Goal: Transaction & Acquisition: Purchase product/service

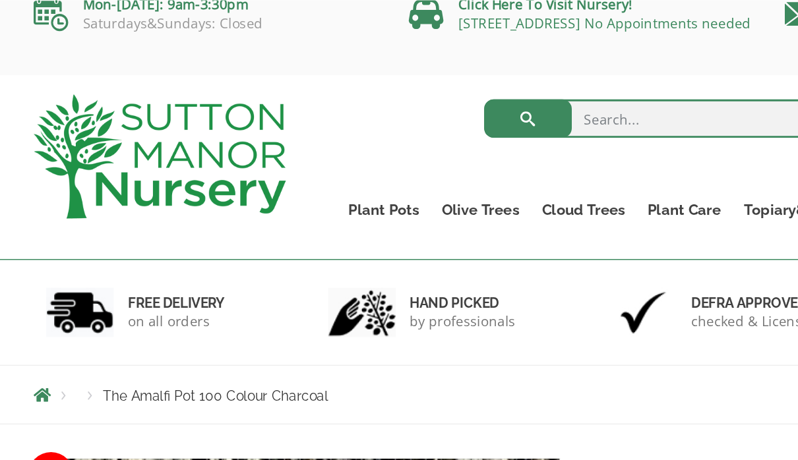
scroll to position [14, 0]
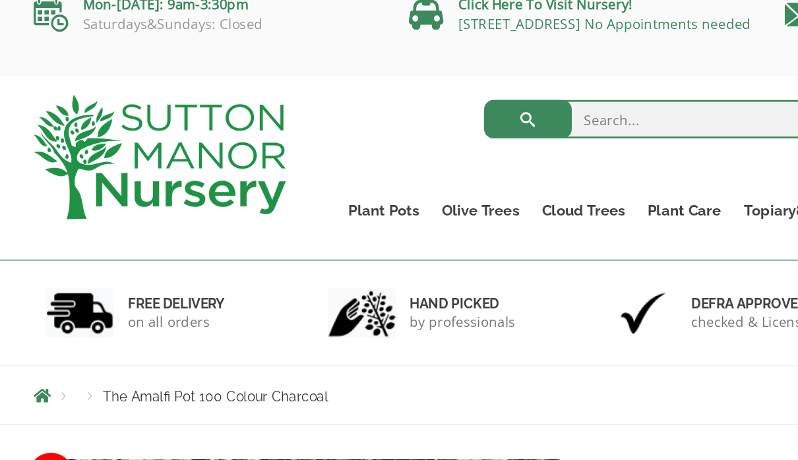
click at [498, 268] on nav "Products The Amalfi Pot 100 Colour Charcoal" at bounding box center [398, 271] width 751 height 11
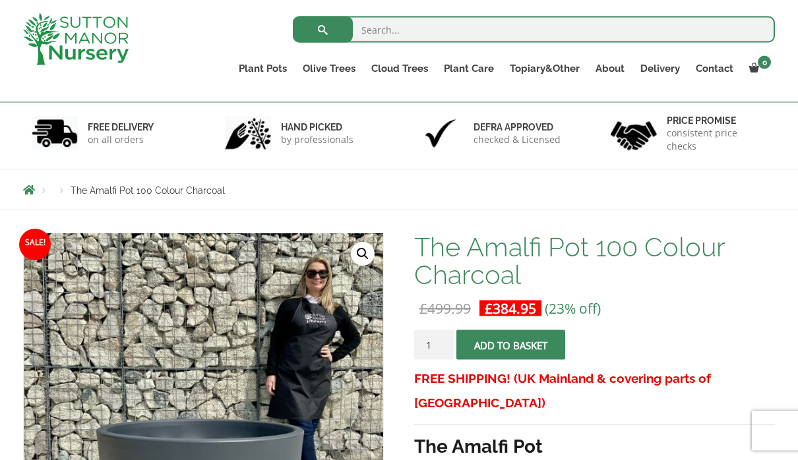
scroll to position [72, 0]
click at [0, 0] on link "Gnarled Olive Trees (Bella Range)" at bounding box center [0, 0] width 0 height 0
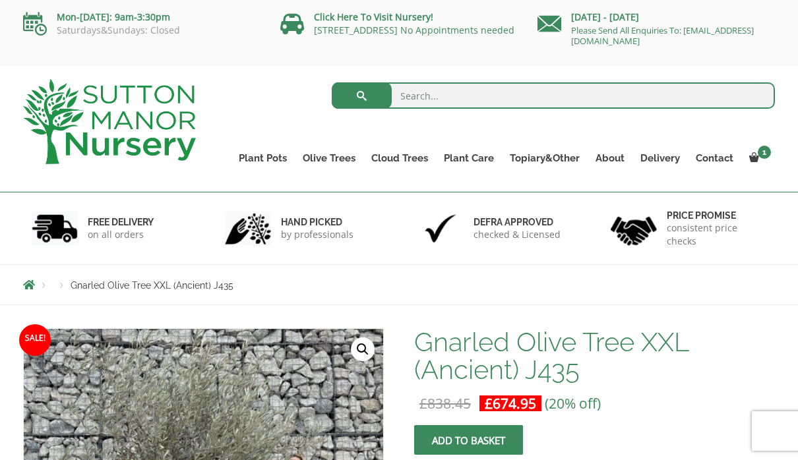
click at [0, 0] on link "The Amalfi Pots" at bounding box center [0, 0] width 0 height 0
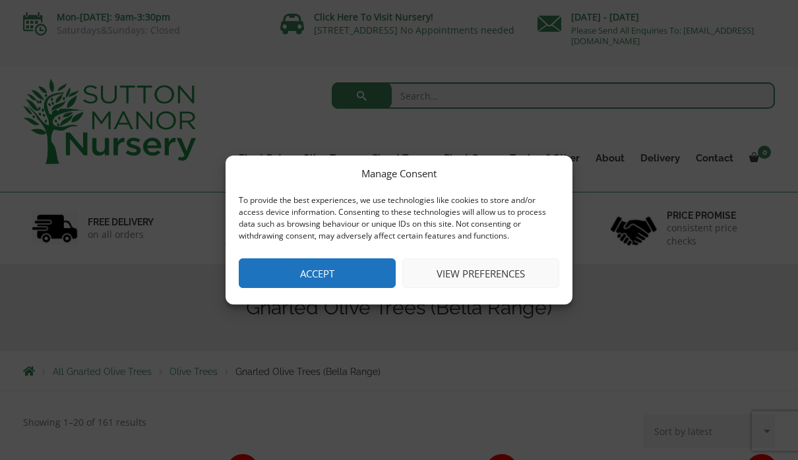
click at [347, 264] on button "Accept" at bounding box center [317, 273] width 157 height 30
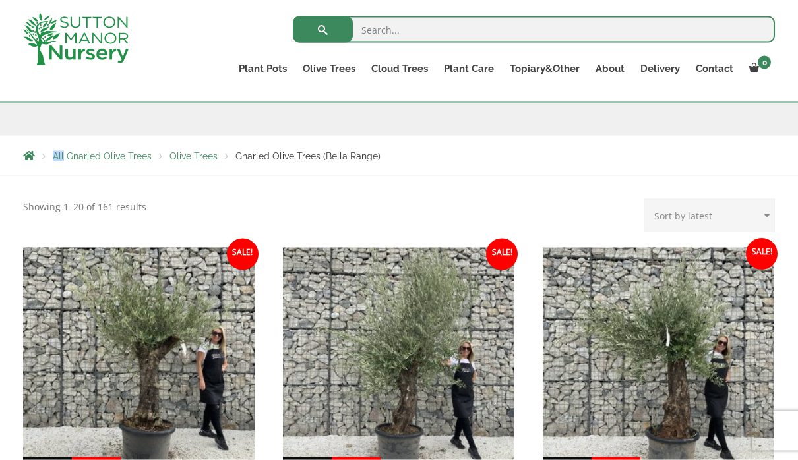
scroll to position [187, 0]
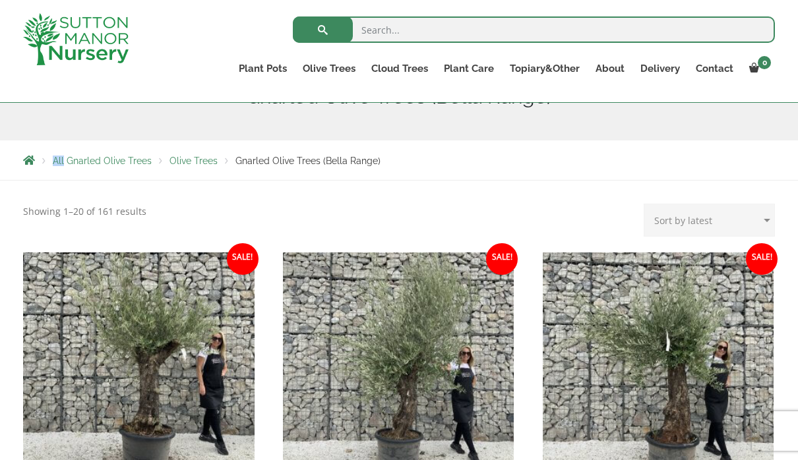
click at [89, 51] on img at bounding box center [75, 39] width 105 height 52
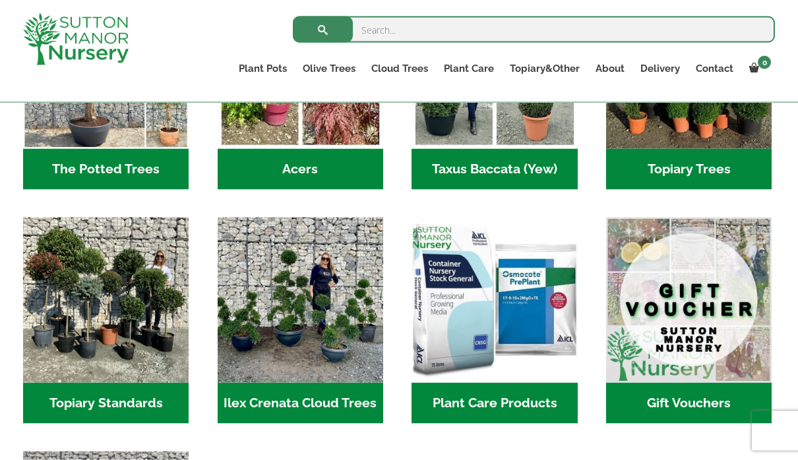
scroll to position [1057, 0]
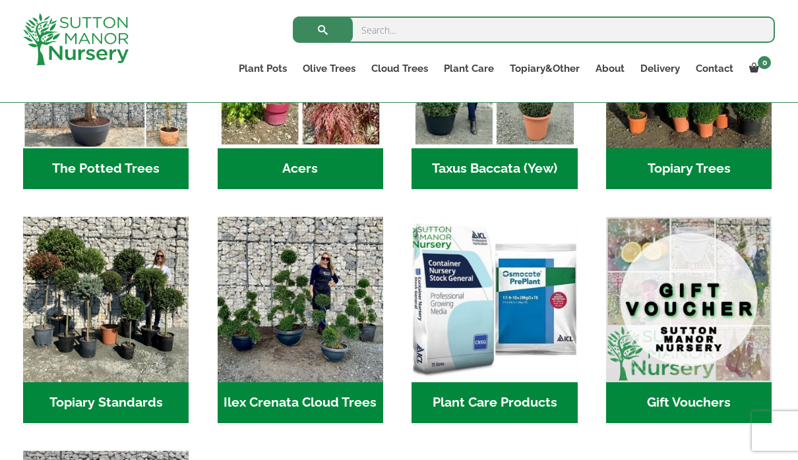
click at [498, 273] on img "Visit product category Plant Care Products" at bounding box center [493, 299] width 165 height 165
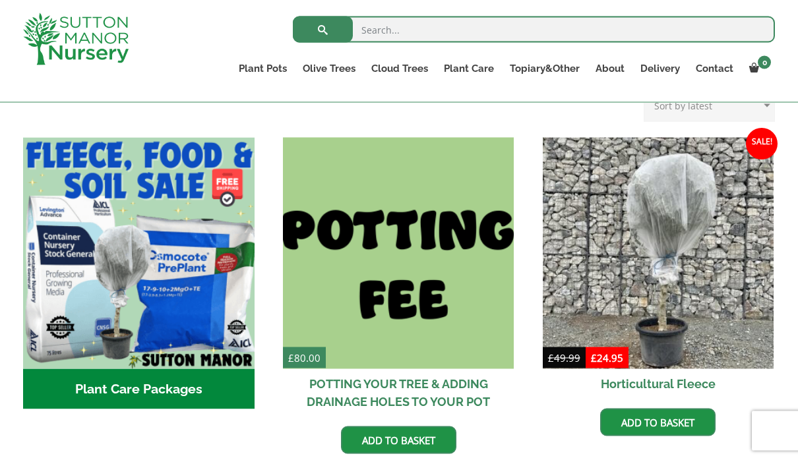
scroll to position [370, 0]
click at [387, 266] on img at bounding box center [398, 252] width 231 height 231
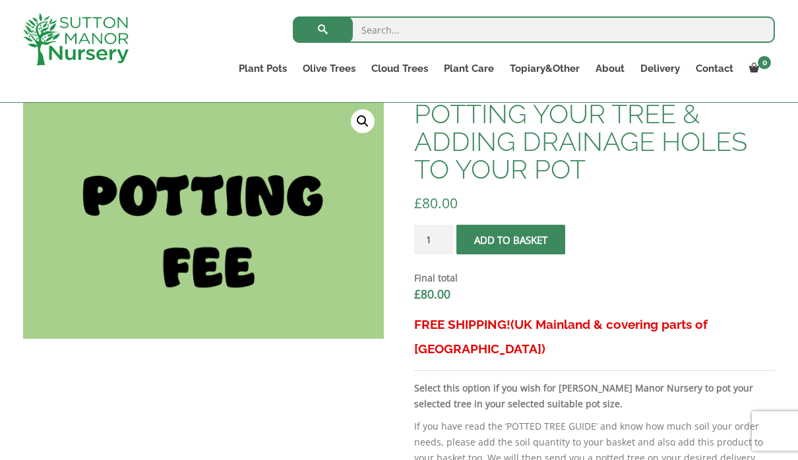
scroll to position [415, 0]
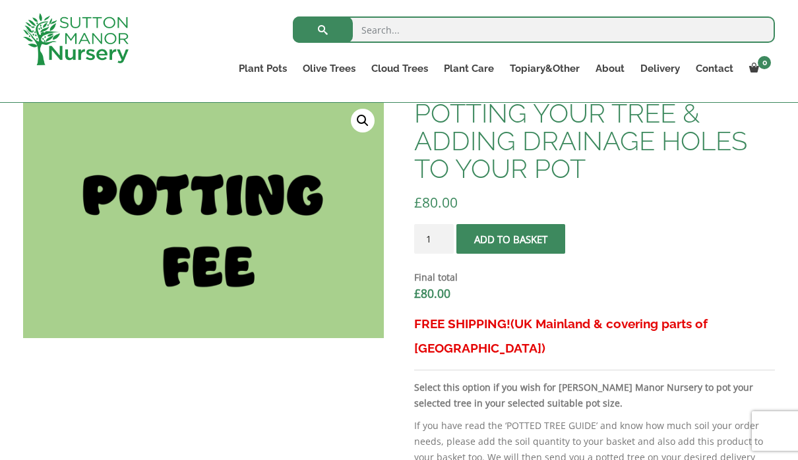
click at [525, 238] on button "Add to basket" at bounding box center [510, 239] width 109 height 30
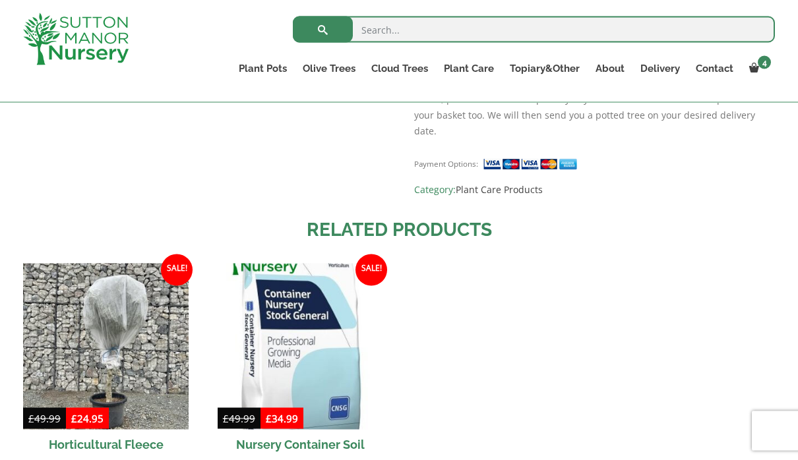
scroll to position [819, 0]
click at [105, 283] on img at bounding box center [105, 345] width 165 height 165
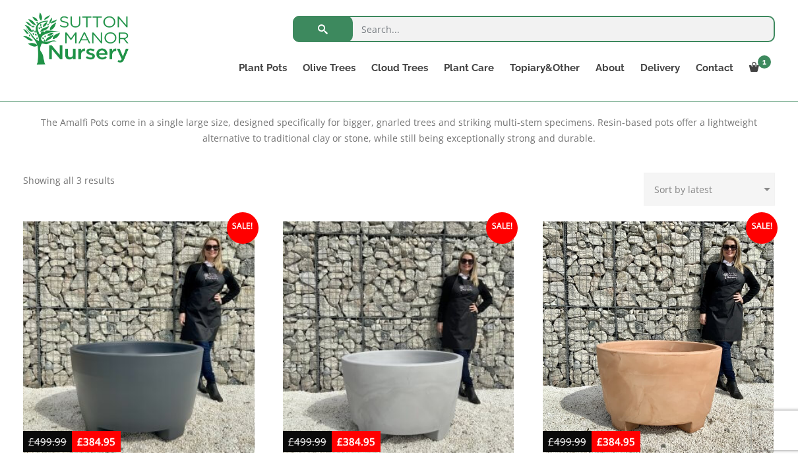
scroll to position [276, 0]
click at [163, 361] on img at bounding box center [138, 336] width 231 height 231
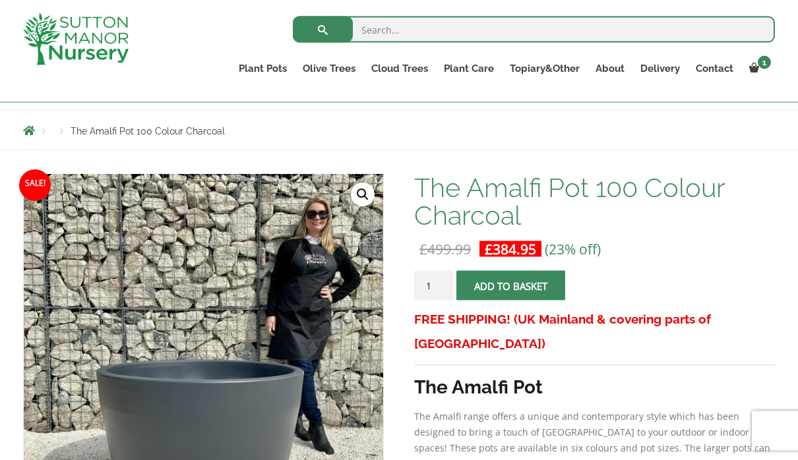
click at [510, 286] on span "submit" at bounding box center [510, 286] width 0 height 0
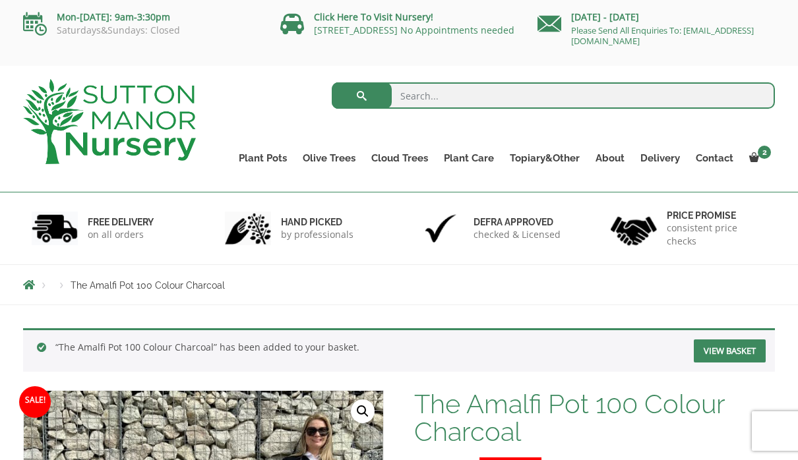
click at [0, 0] on link "Gnarled Olive Trees (Bella Range)" at bounding box center [0, 0] width 0 height 0
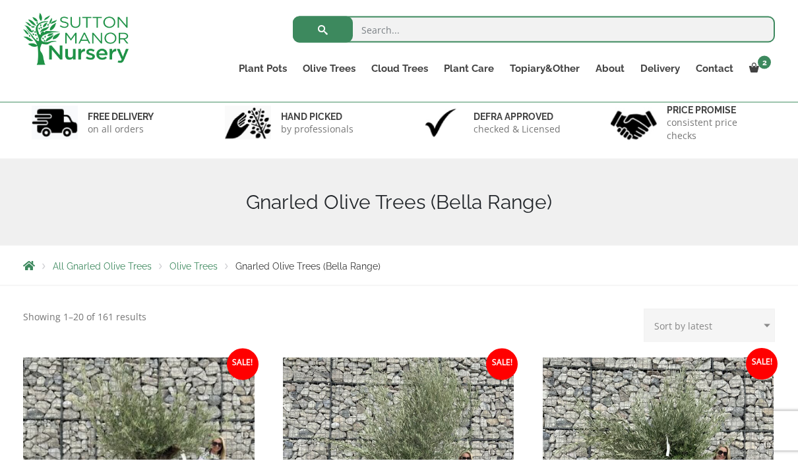
click at [748, 324] on select "Sort by popularity Sort by latest Sort by price: low to high Sort by price: hig…" at bounding box center [708, 325] width 131 height 33
select select "price-desc"
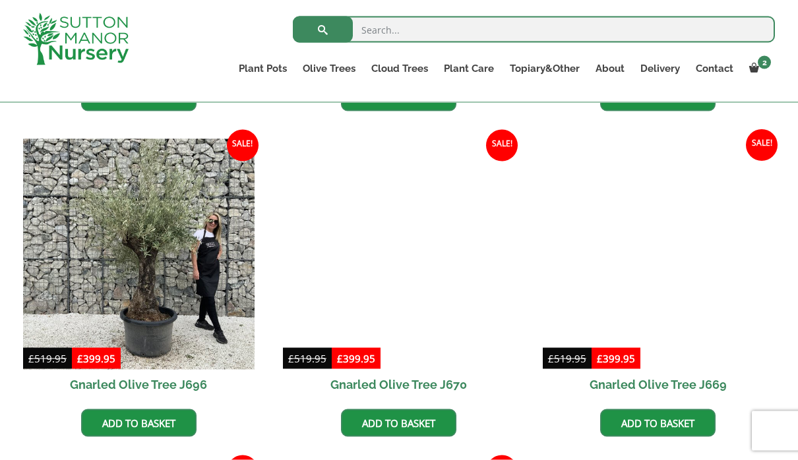
scroll to position [627, 0]
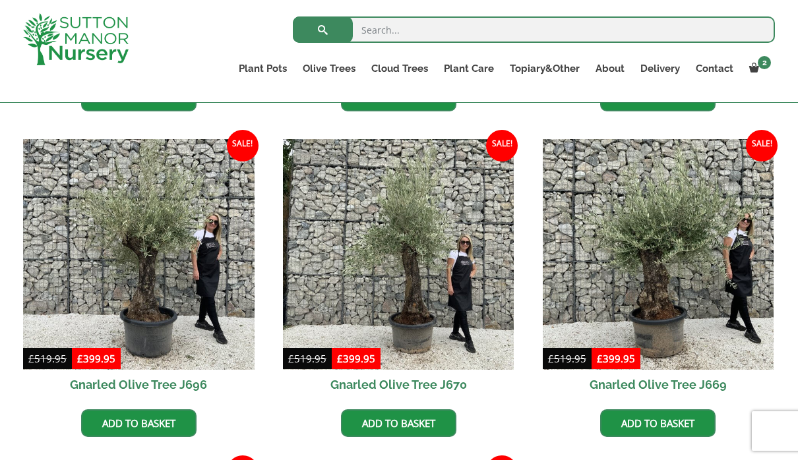
click at [665, 421] on link "Add to basket" at bounding box center [657, 423] width 115 height 28
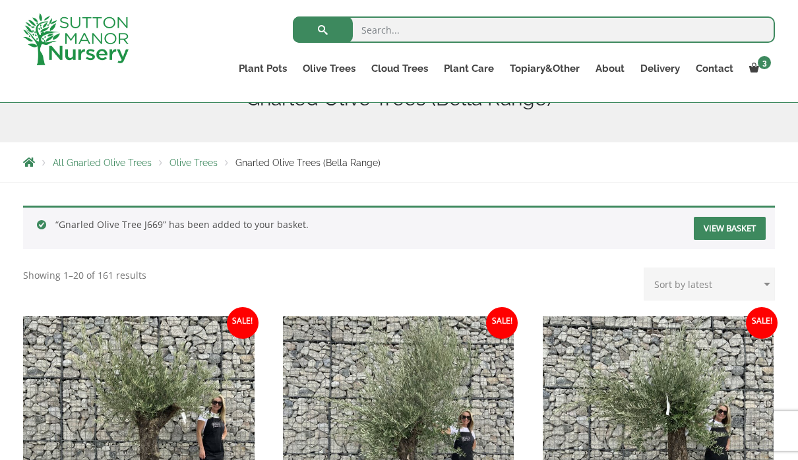
scroll to position [185, 0]
click at [728, 228] on link "View basket" at bounding box center [729, 228] width 72 height 23
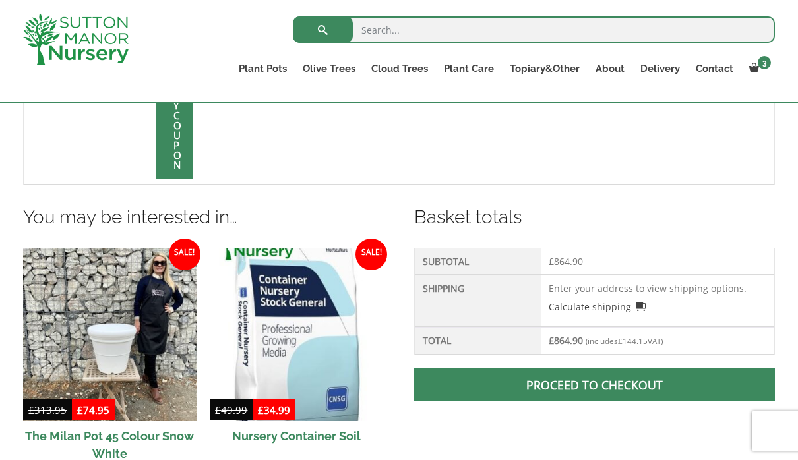
scroll to position [564, 0]
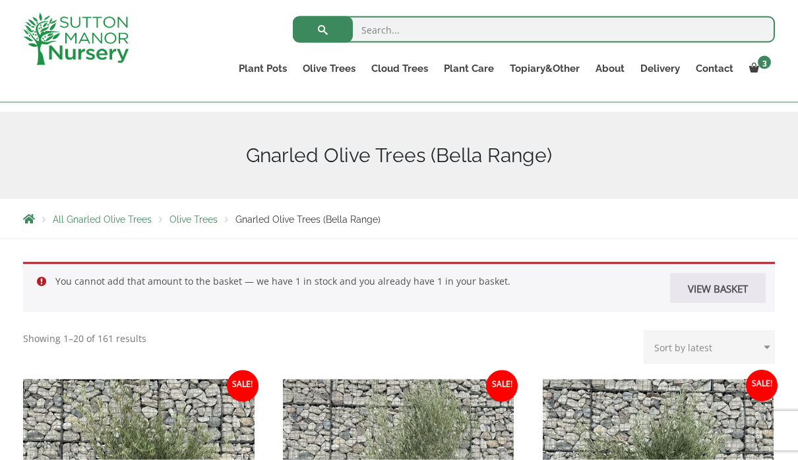
scroll to position [130, 0]
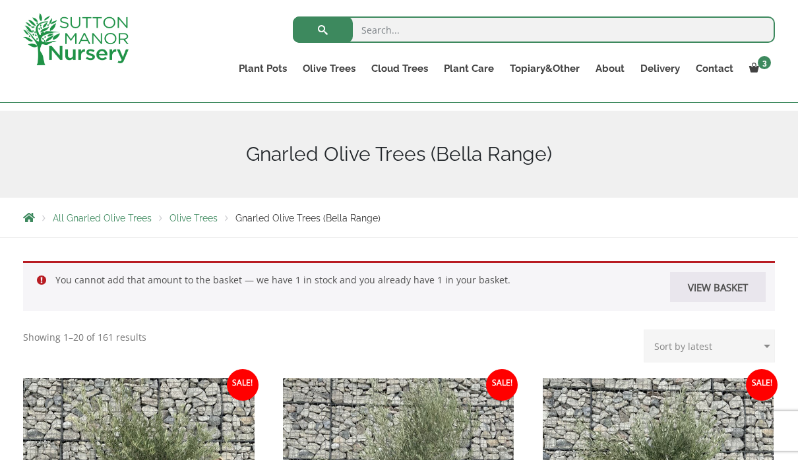
click at [736, 352] on select "Sort by popularity Sort by latest Sort by price: low to high Sort by price: hig…" at bounding box center [708, 346] width 131 height 33
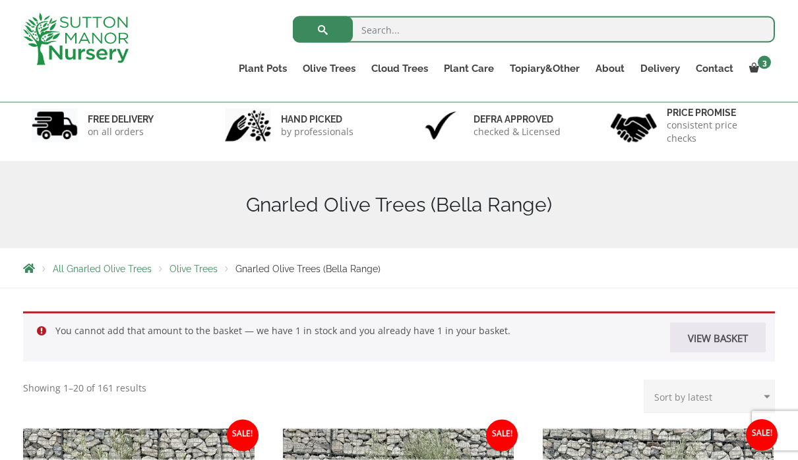
scroll to position [80, 0]
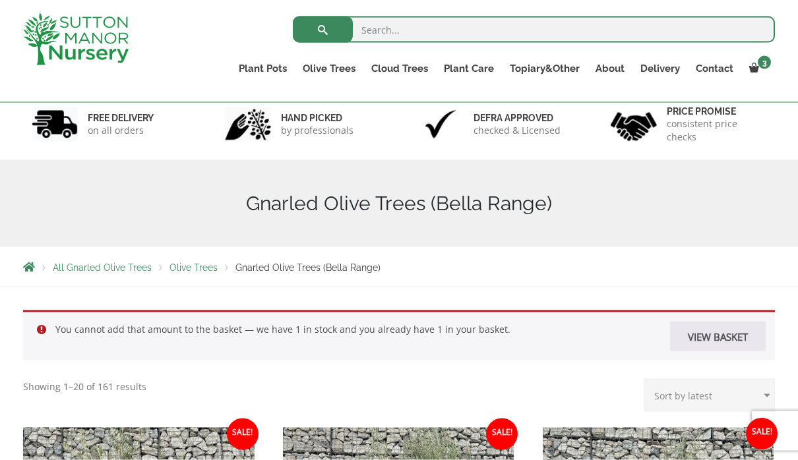
click at [756, 397] on select "Sort by popularity Sort by latest Sort by price: low to high Sort by price: hig…" at bounding box center [708, 395] width 131 height 33
select select "popularity"
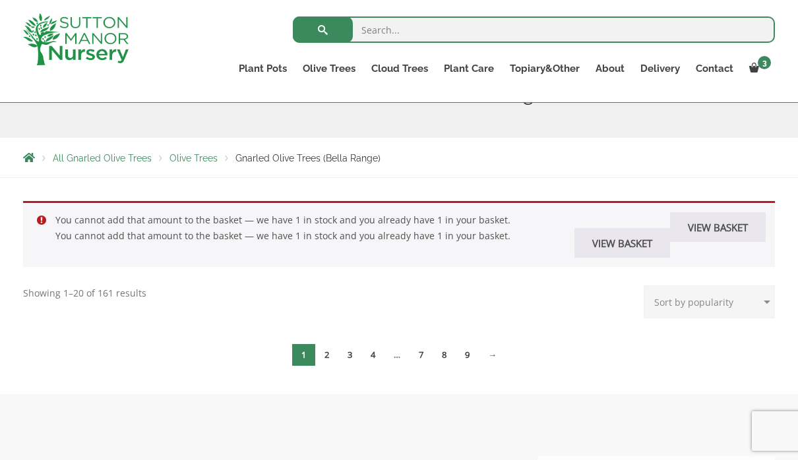
scroll to position [189, 0]
click at [303, 350] on span "1" at bounding box center [303, 356] width 23 height 22
click at [757, 300] on select "Sort by popularity Sort by latest Sort by price: low to high Sort by price: hig…" at bounding box center [708, 301] width 131 height 33
select select "date"
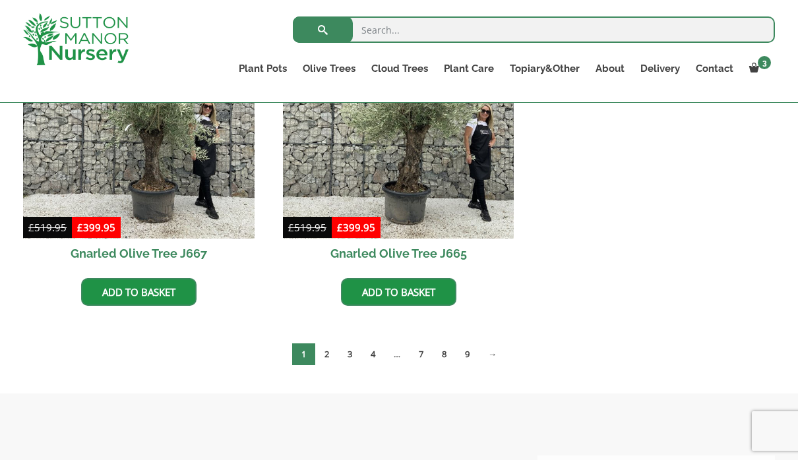
scroll to position [1184, 0]
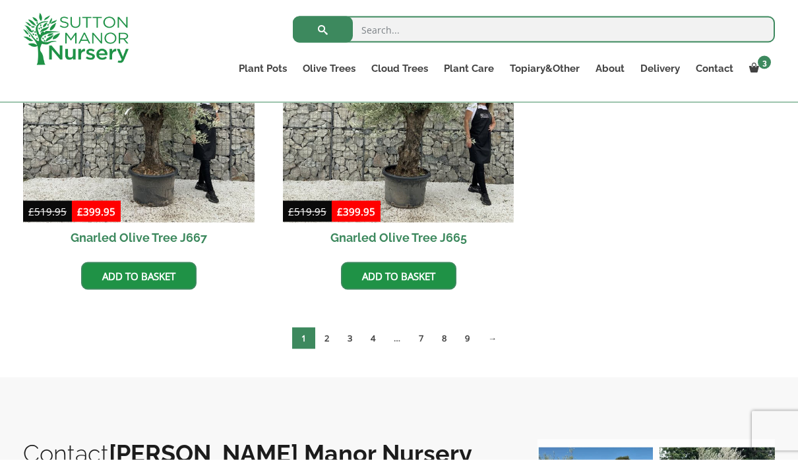
click at [496, 338] on link "→" at bounding box center [492, 339] width 27 height 22
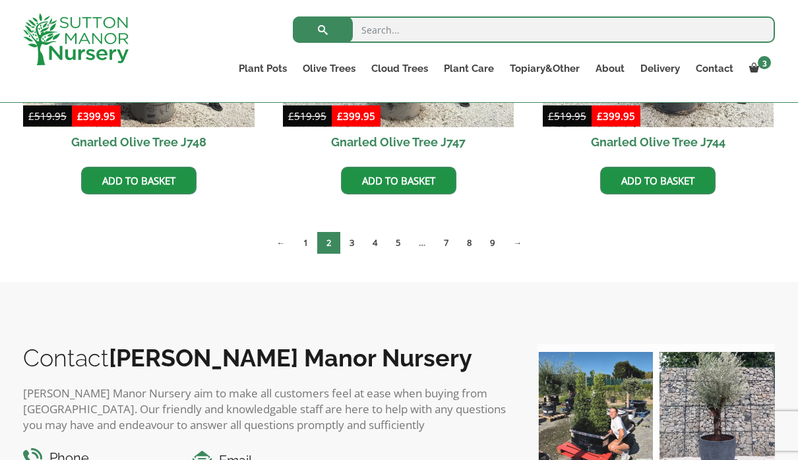
scroll to position [1191, 0]
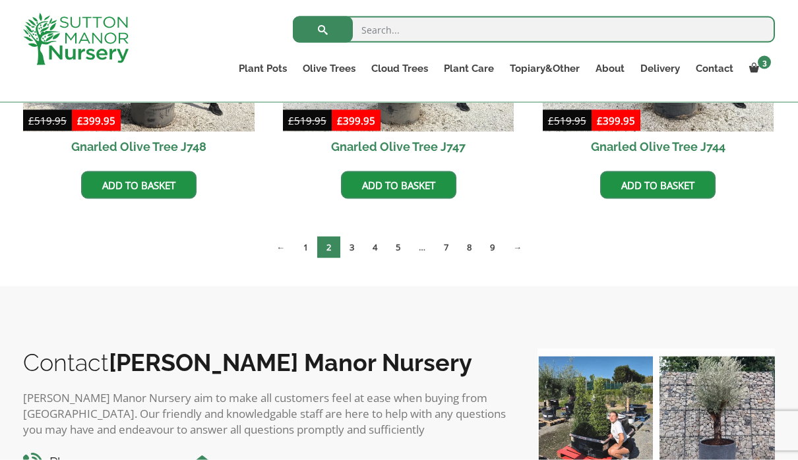
click at [407, 240] on link "5" at bounding box center [397, 248] width 23 height 22
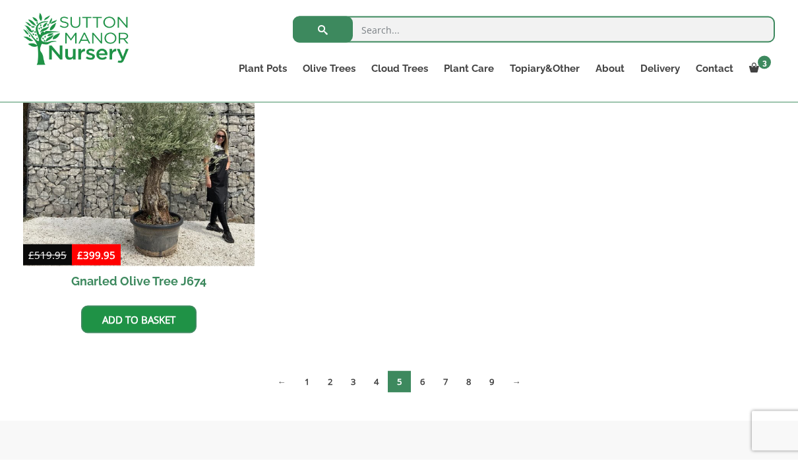
scroll to position [2035, 0]
click at [419, 386] on link "6" at bounding box center [422, 381] width 23 height 22
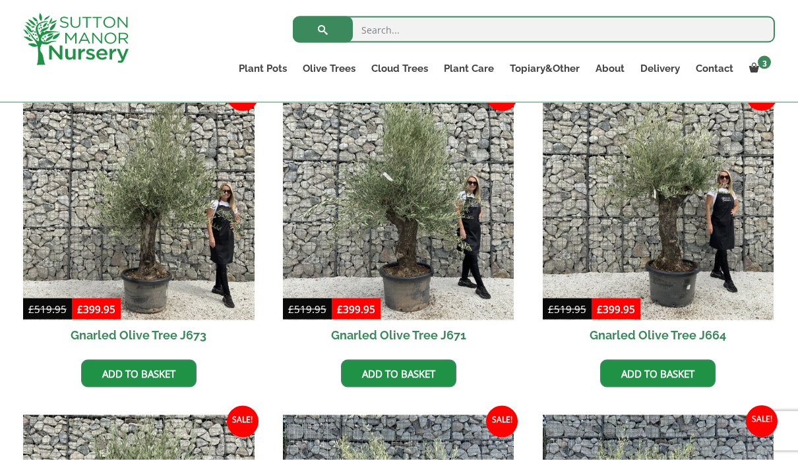
scroll to position [351, 0]
click at [413, 377] on link "Add to basket" at bounding box center [398, 373] width 115 height 28
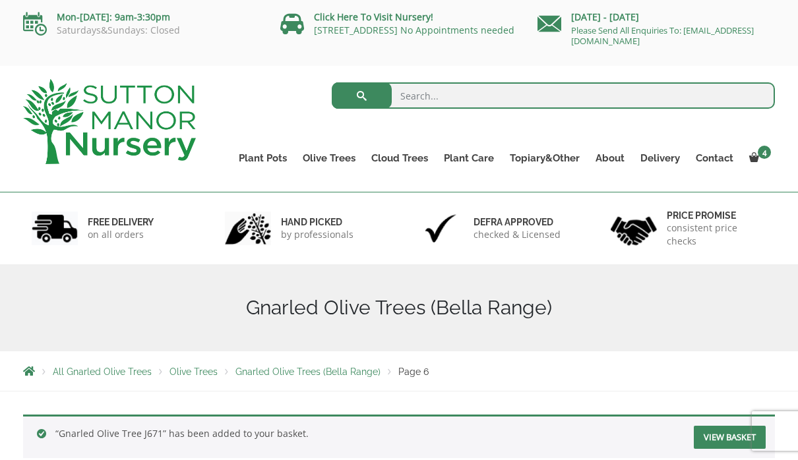
click at [767, 154] on span "4" at bounding box center [763, 152] width 13 height 13
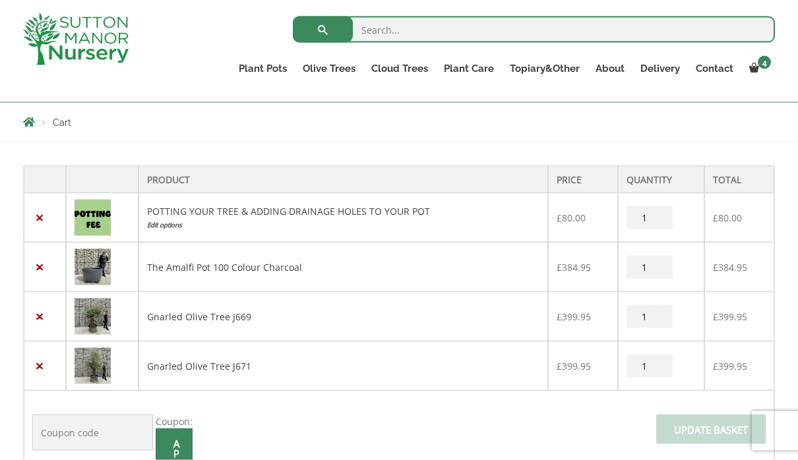
scroll to position [226, 0]
click at [42, 318] on link "×" at bounding box center [39, 316] width 14 height 14
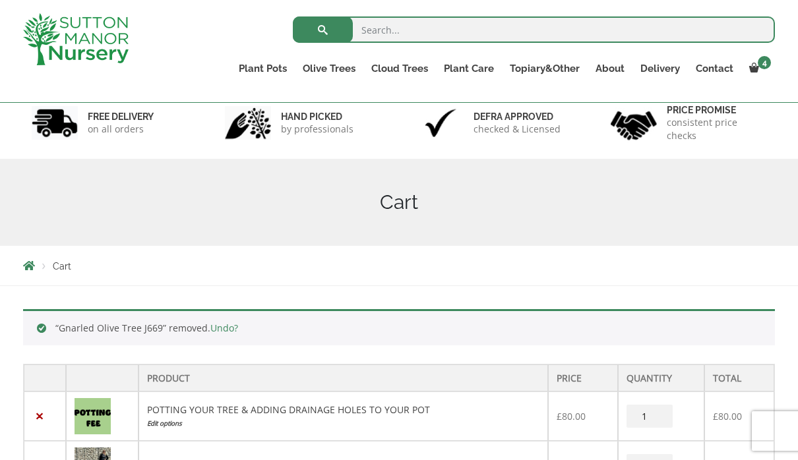
scroll to position [0, 0]
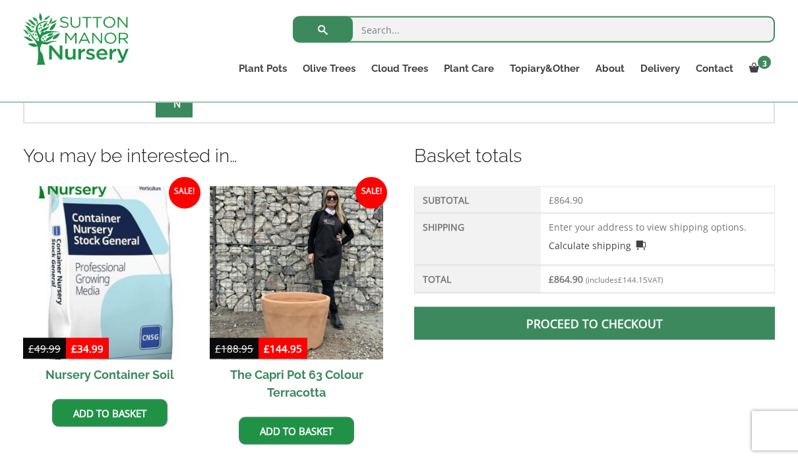
scroll to position [616, 0]
click at [594, 323] on span at bounding box center [594, 323] width 0 height 0
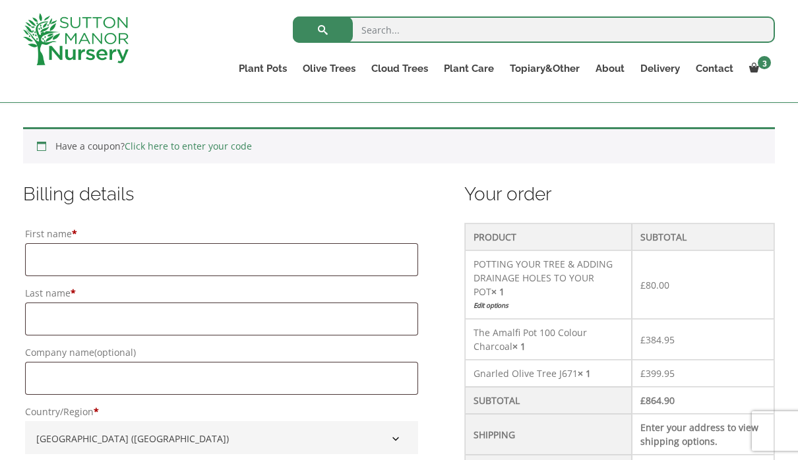
scroll to position [271, 0]
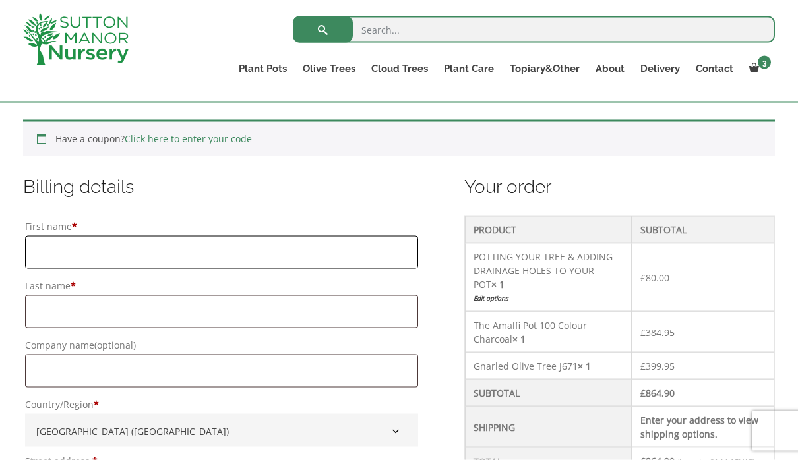
click at [178, 248] on input "First name *" at bounding box center [221, 252] width 393 height 33
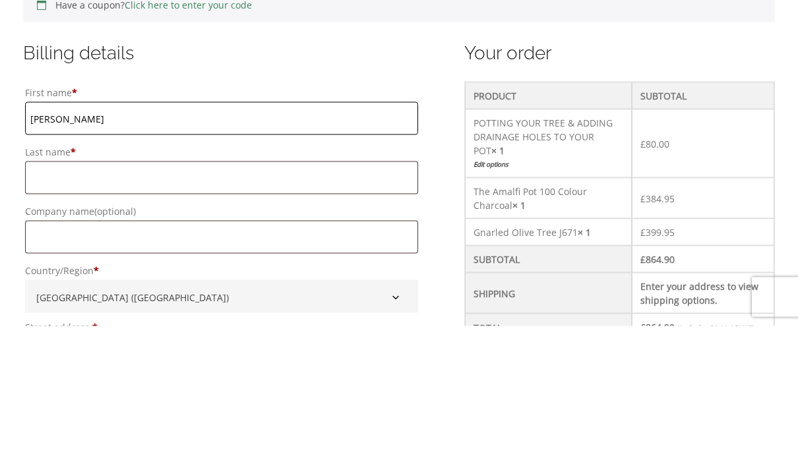
type input "[PERSON_NAME]"
click at [199, 295] on input "Last name *" at bounding box center [221, 311] width 393 height 33
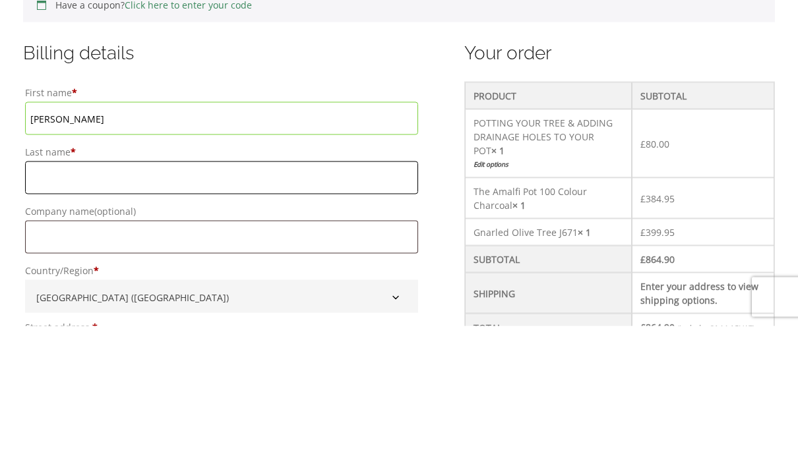
type input "Moss"
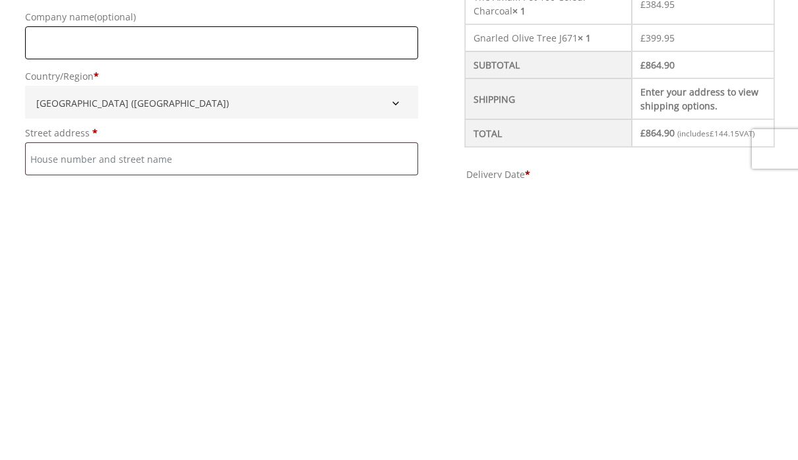
scroll to position [322, 0]
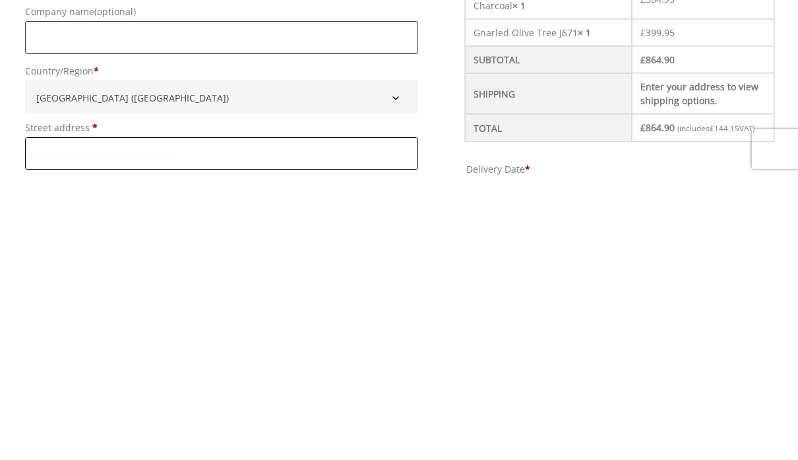
click at [285, 419] on input "Street address *" at bounding box center [221, 435] width 393 height 33
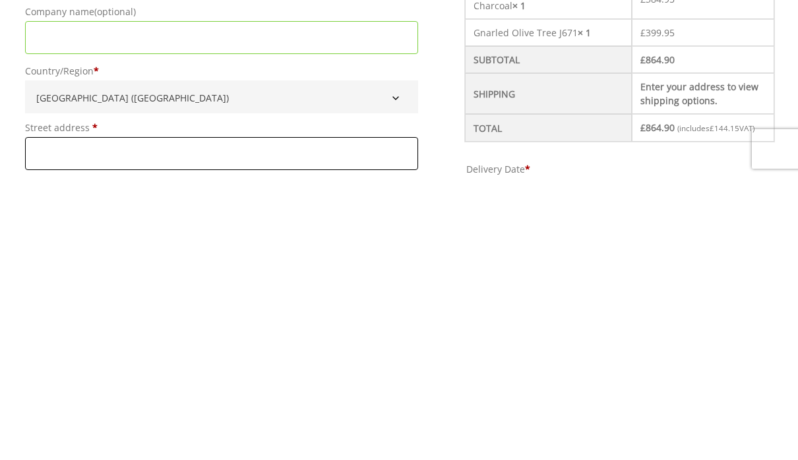
type input "Oak Dene Farm,"
type input "Head Dyke Lane, Pilling,"
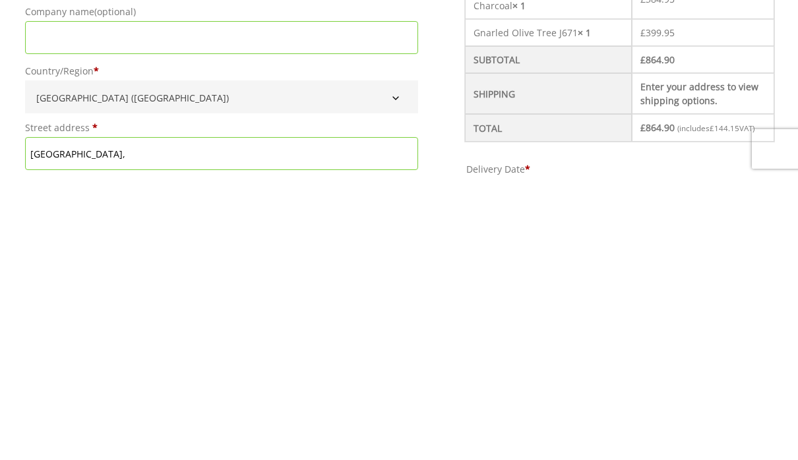
type input "Preston,"
type input "Lancashire,"
type input "PR3 6SJ"
type input "Oak Dene Farm,"
type input "Head Dyke Lane, Pilling,"
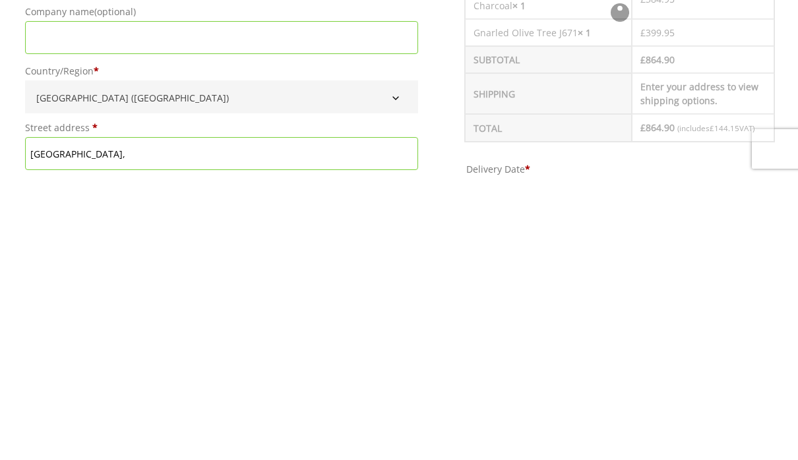
type input "Preston,"
type input "Lancashire,"
type input "PR3 6SJ"
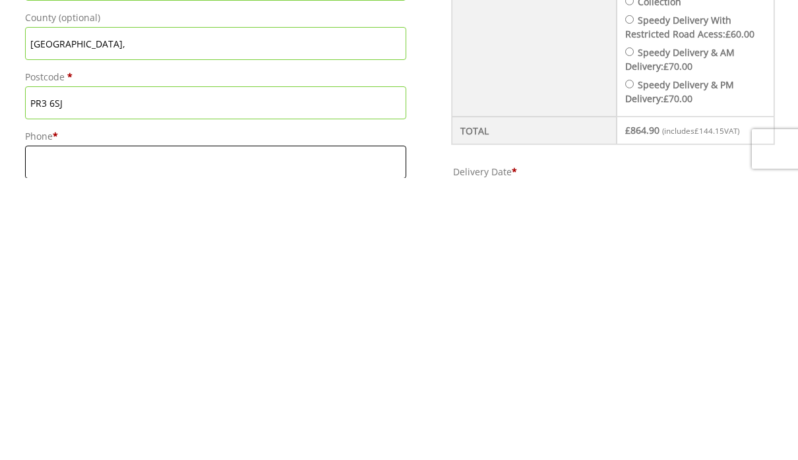
scroll to position [594, 0]
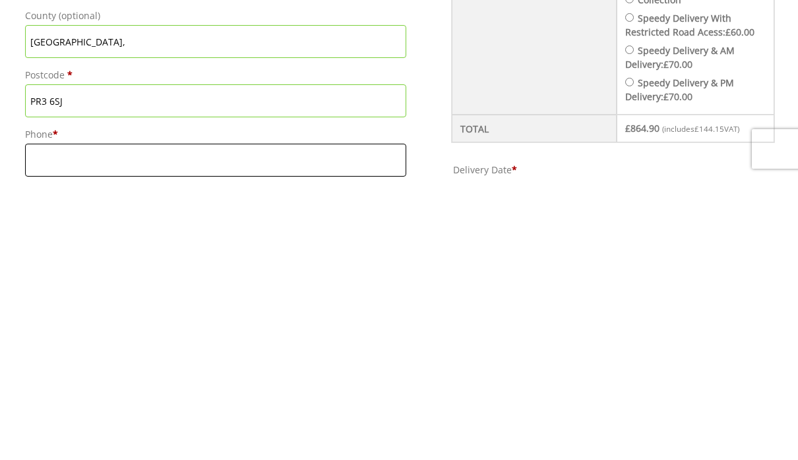
type input "07487696774"
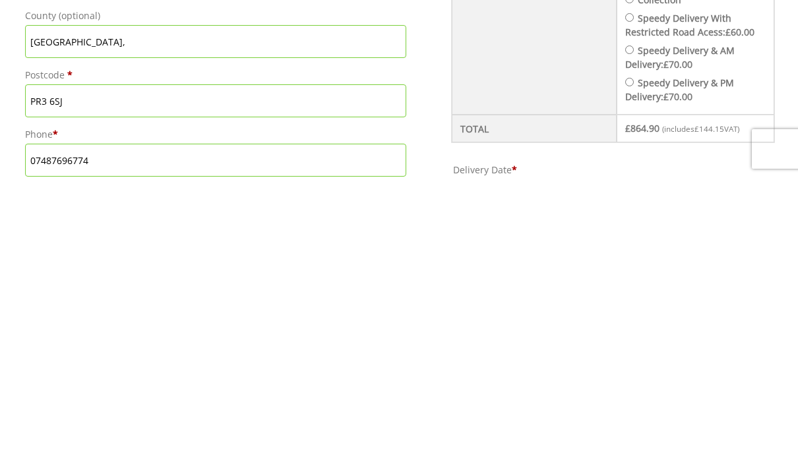
type input "l"
type input "linda@wrenspark.com"
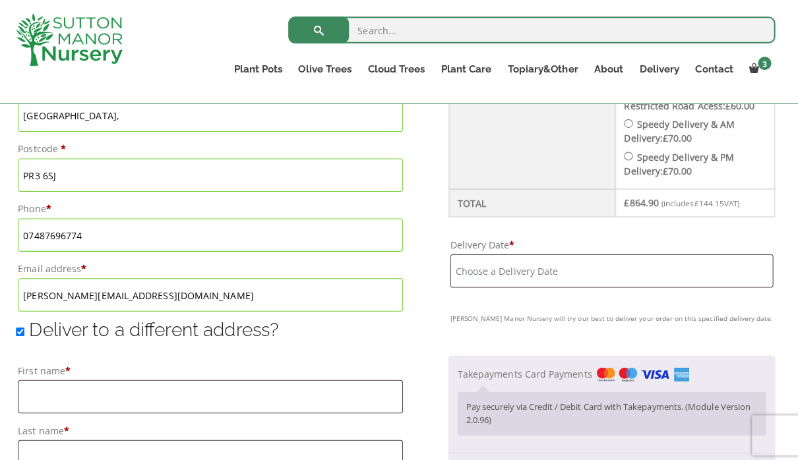
scroll to position [803, 0]
click at [624, 262] on input "Delivery Date *" at bounding box center [613, 268] width 320 height 33
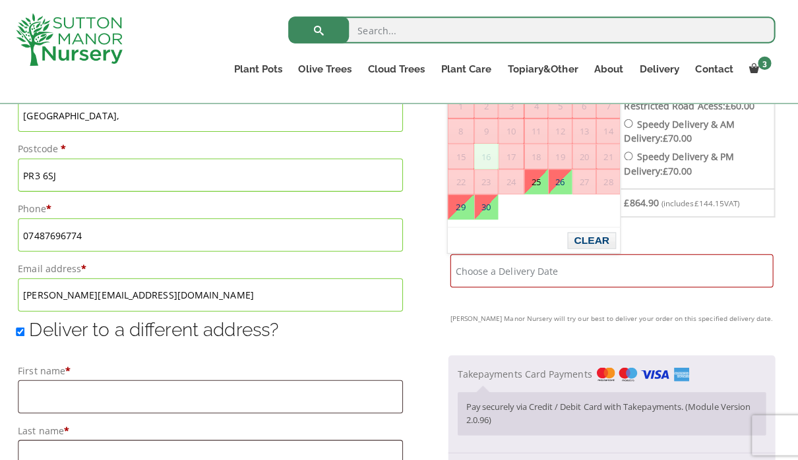
click at [539, 179] on link "25" at bounding box center [538, 180] width 22 height 24
type input "25 September, 2025"
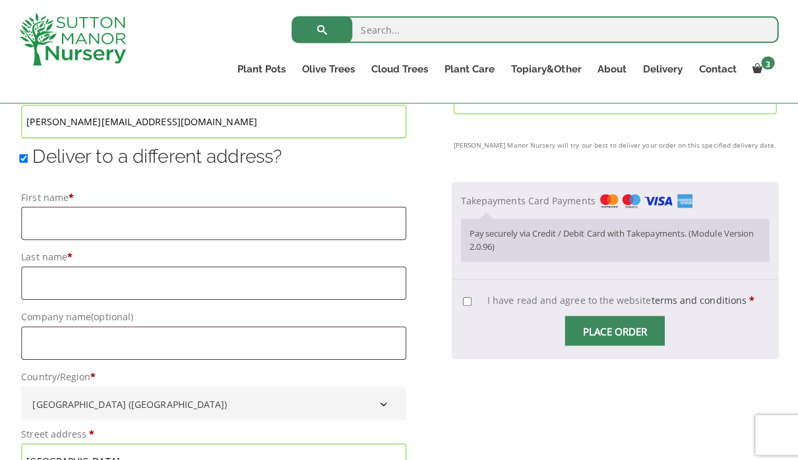
scroll to position [977, 0]
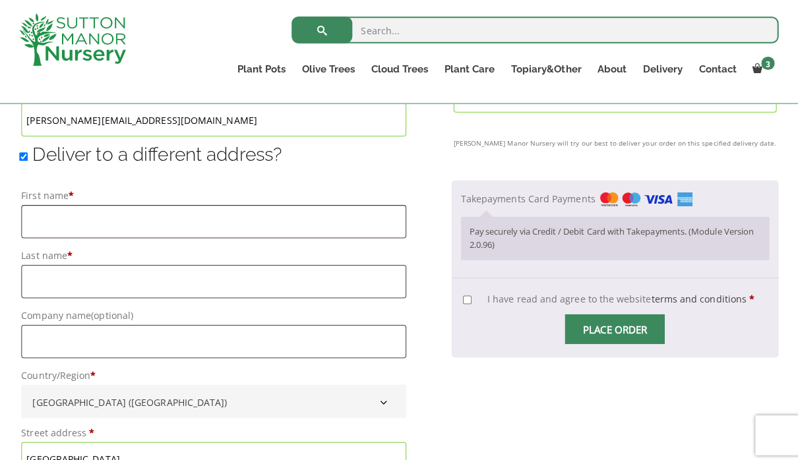
click at [463, 295] on input "I have read and agree to the website terms and conditions *" at bounding box center [466, 297] width 9 height 9
checkbox input "true"
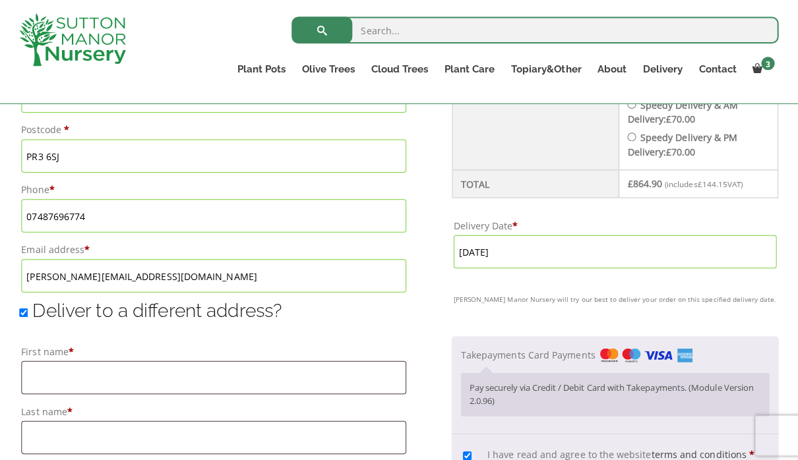
scroll to position [821, 0]
click at [28, 311] on input "Deliver to a different address?" at bounding box center [27, 310] width 9 height 9
checkbox input "false"
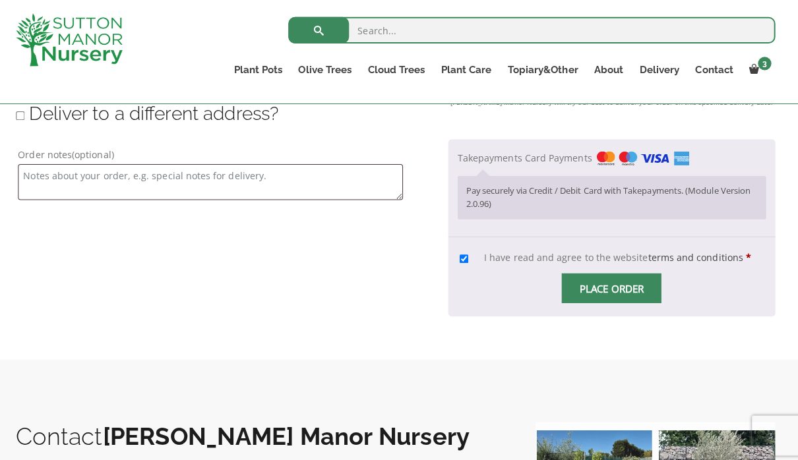
scroll to position [1018, 0]
click at [621, 286] on input "Place order" at bounding box center [612, 285] width 99 height 30
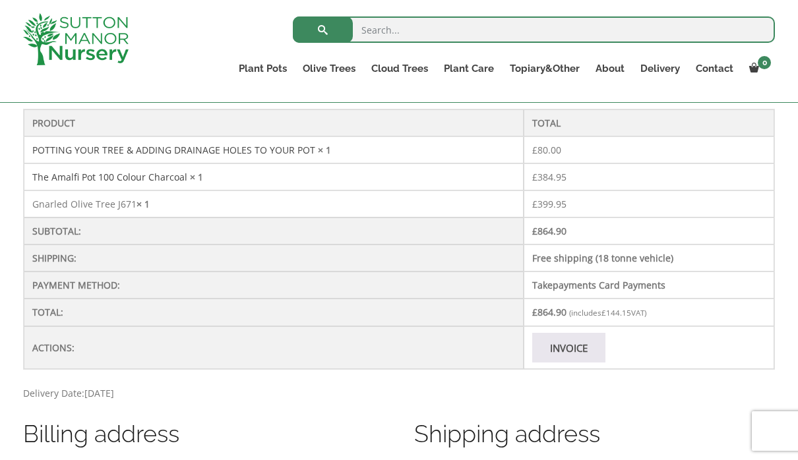
scroll to position [417, 0]
click at [573, 345] on link "Invoice" at bounding box center [568, 349] width 73 height 30
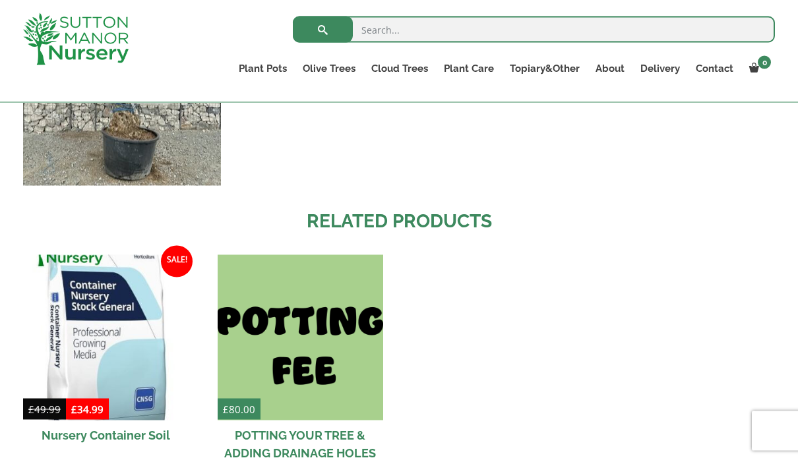
scroll to position [1860, 0]
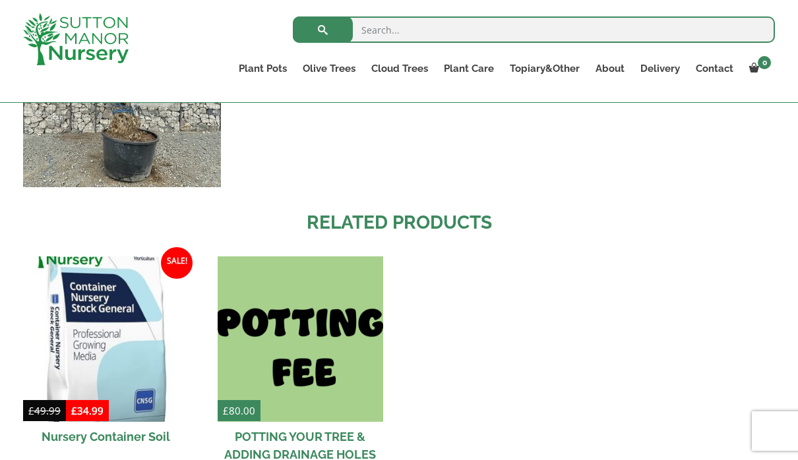
click at [330, 274] on img at bounding box center [300, 338] width 165 height 165
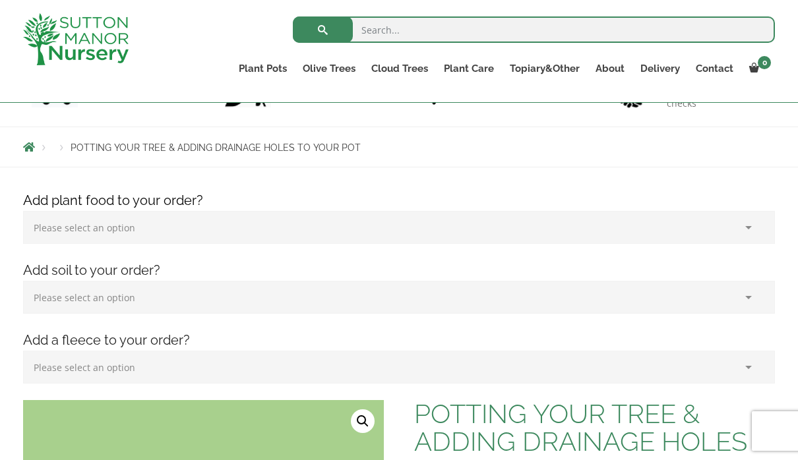
scroll to position [100, 0]
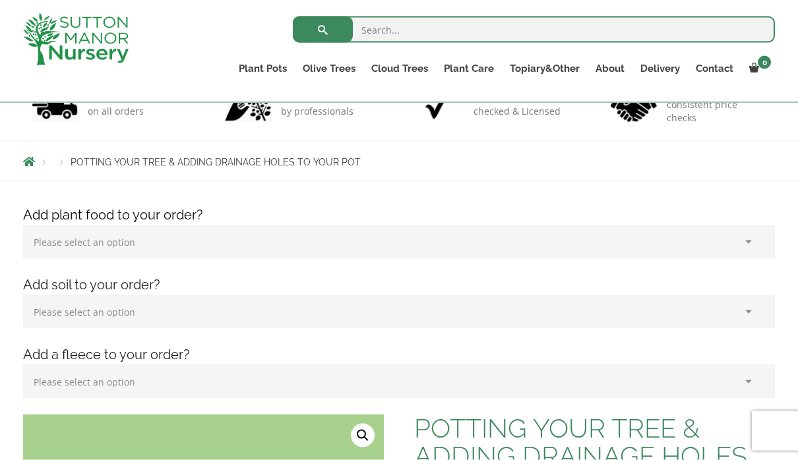
click at [658, 254] on select "Please select an option (x1) 1k Bag (£15.00) (x2) 1k Bag (£30.00) (x3) 1k Bag (…" at bounding box center [398, 241] width 751 height 33
click at [618, 326] on select "Please select an option (x1) 75L Bag (£34.99) (x2) 75L Bag (£69.98) (x3) 75L Ba…" at bounding box center [398, 311] width 751 height 33
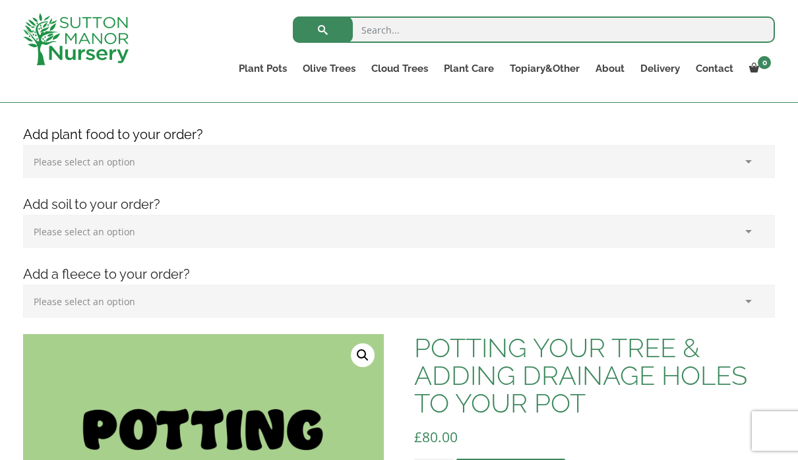
scroll to position [179, 0]
click at [730, 299] on select "Please select an option (x1) Horticultural Fleece (£24.95)" at bounding box center [398, 301] width 751 height 33
click at [723, 165] on select "Please select an option (x1) 1k Bag (£15.00) (x2) 1k Bag (£30.00) (x3) 1k Bag (…" at bounding box center [398, 161] width 751 height 33
click at [687, 228] on select "Please select an option (x1) 75L Bag (£34.99) (x2) 75L Bag (£69.98) (x3) 75L Ba…" at bounding box center [398, 231] width 751 height 33
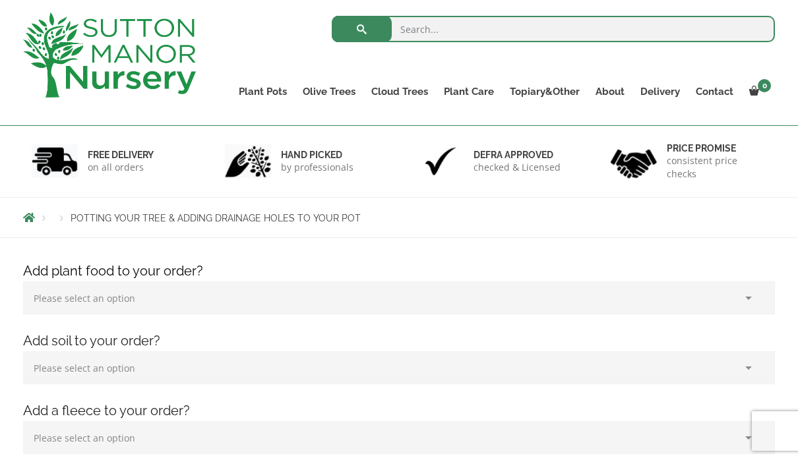
scroll to position [66, 0]
click at [705, 363] on select "Please select an option (x1) 75L Bag (£34.99) (x2) 75L Bag (£69.98) (x3) 75L Ba…" at bounding box center [398, 368] width 751 height 33
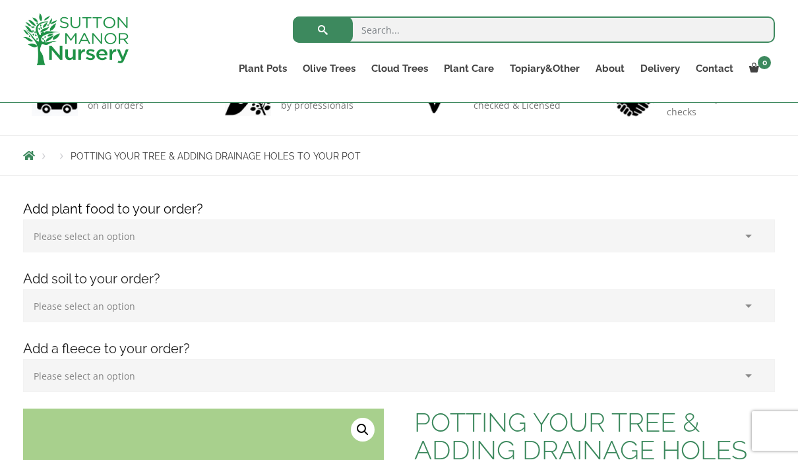
scroll to position [102, 0]
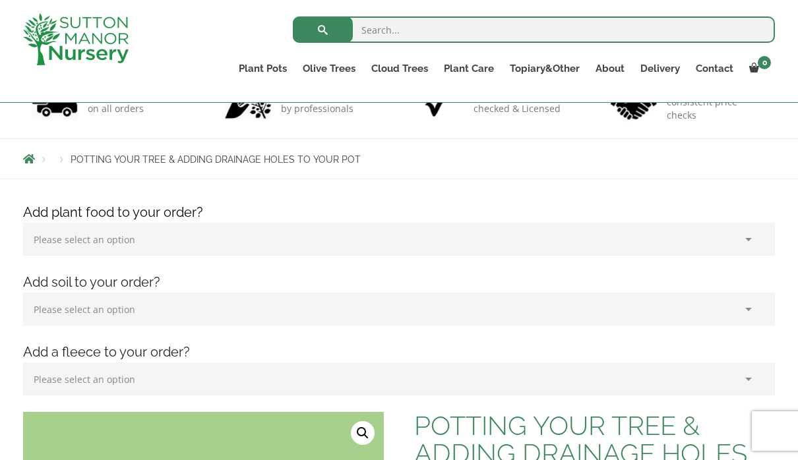
click at [753, 378] on select "Please select an option (x1) Horticultural Fleece (£24.95)" at bounding box center [398, 379] width 751 height 33
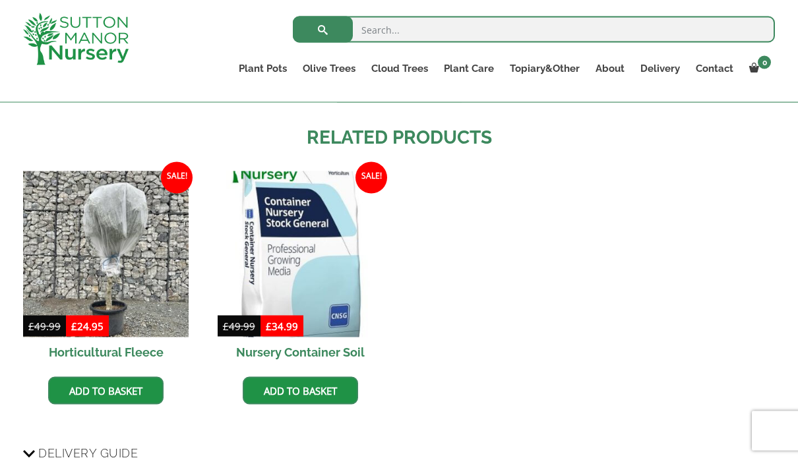
scroll to position [850, 0]
click at [326, 202] on img at bounding box center [300, 253] width 165 height 165
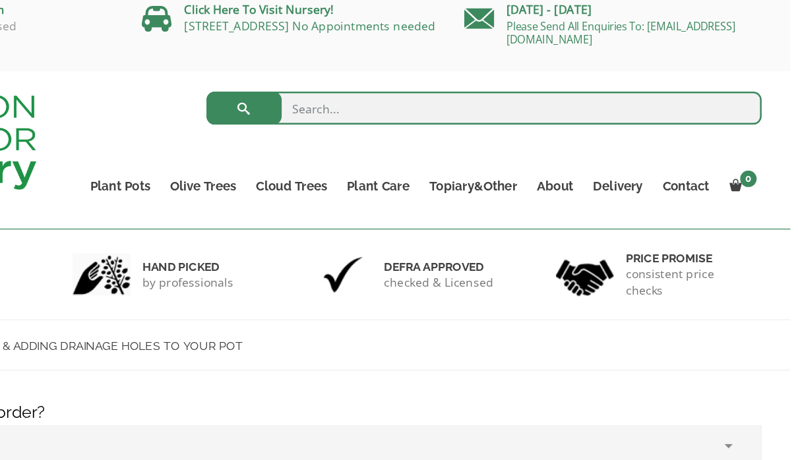
scroll to position [0, 0]
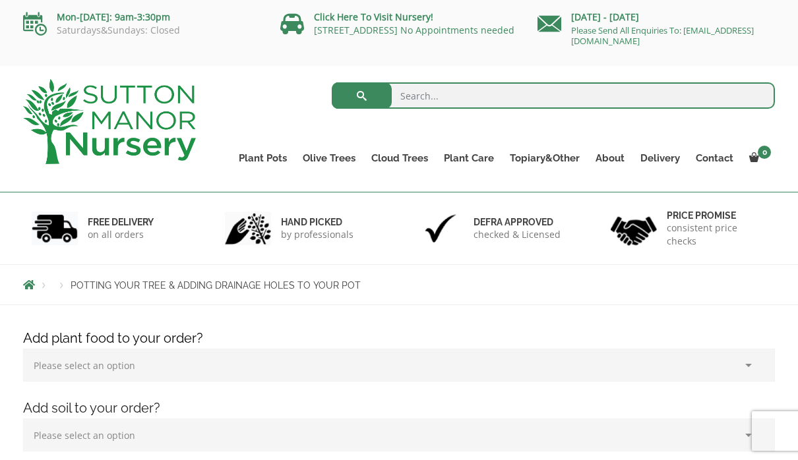
click at [0, 0] on link "Potting Service" at bounding box center [0, 0] width 0 height 0
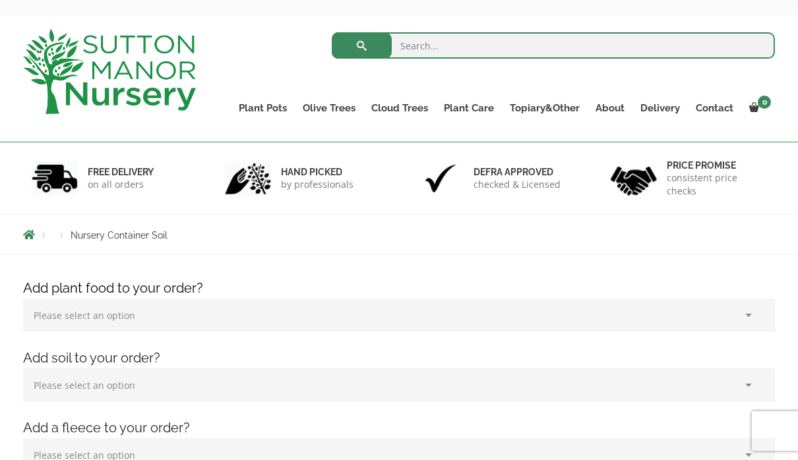
scroll to position [20, 0]
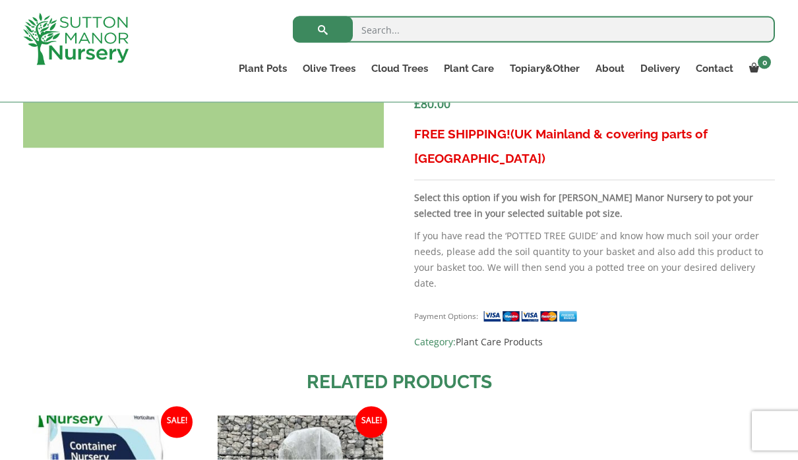
scroll to position [605, 0]
click at [519, 335] on link "Plant Care Products" at bounding box center [498, 341] width 87 height 13
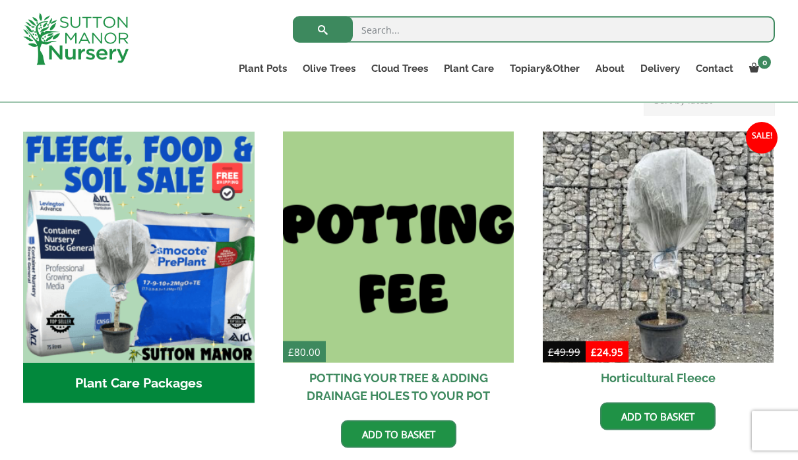
scroll to position [377, 0]
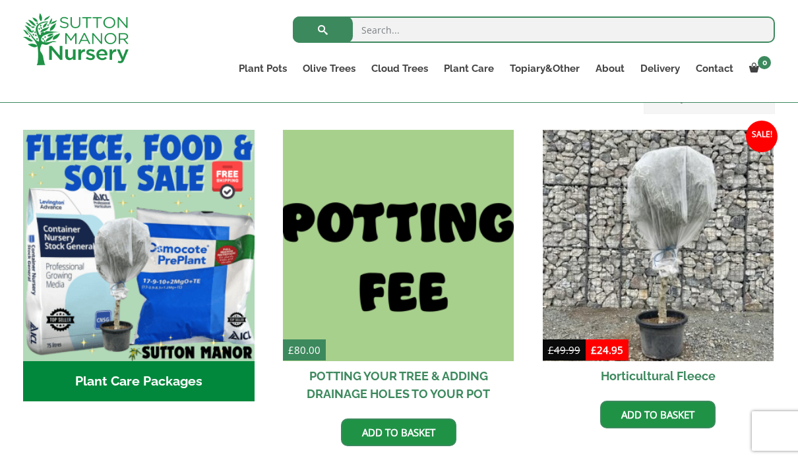
click at [164, 273] on img "Visit product category Plant Care Packages" at bounding box center [138, 245] width 231 height 231
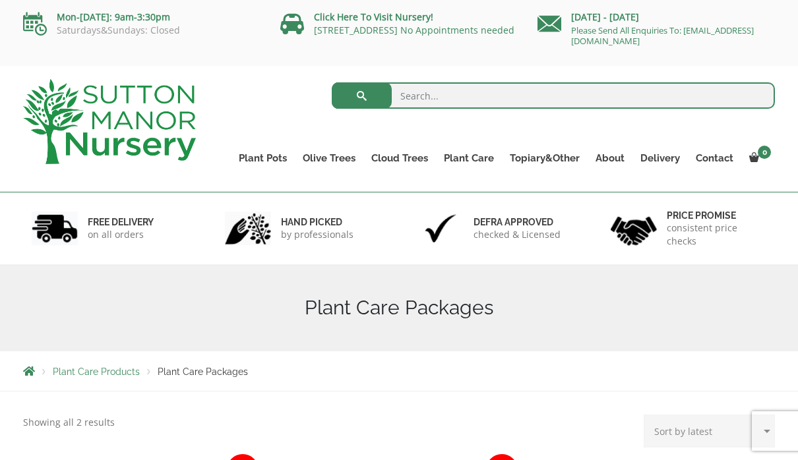
click at [0, 0] on link "The Atlantis Pots" at bounding box center [0, 0] width 0 height 0
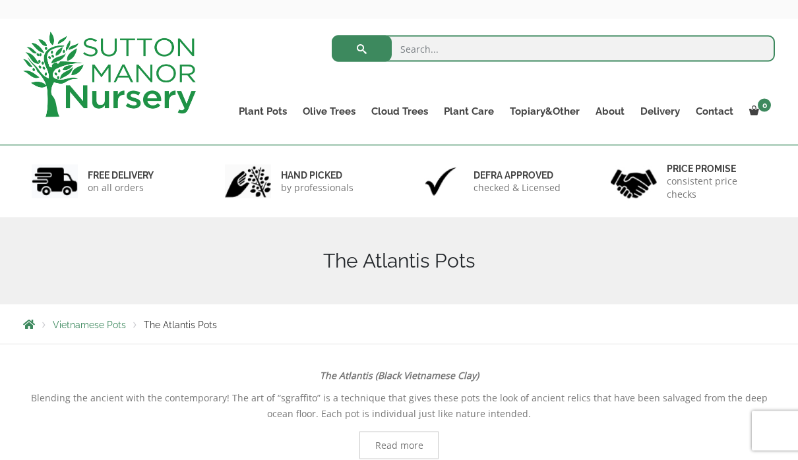
scroll to position [47, 0]
click at [274, 105] on link "Plant Pots" at bounding box center [263, 111] width 64 height 18
click at [0, 0] on link "The Milan Pots" at bounding box center [0, 0] width 0 height 0
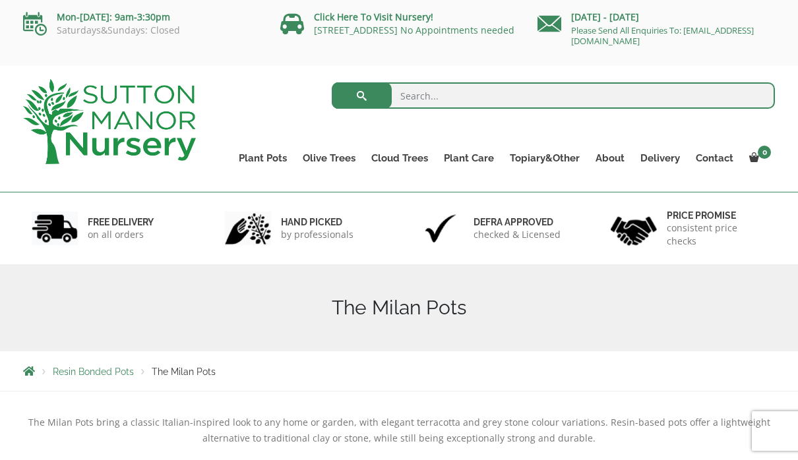
click at [0, 0] on link "The Capri Pots" at bounding box center [0, 0] width 0 height 0
click at [0, 0] on link "The Brunello Pots" at bounding box center [0, 0] width 0 height 0
click at [0, 0] on link "The Olive Jar" at bounding box center [0, 0] width 0 height 0
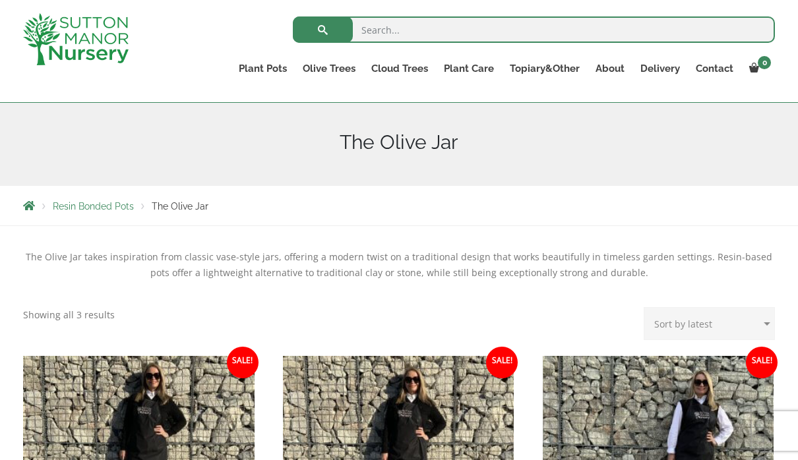
scroll to position [141, 0]
click at [0, 0] on link "The Tuscany Fruit Pots" at bounding box center [0, 0] width 0 height 0
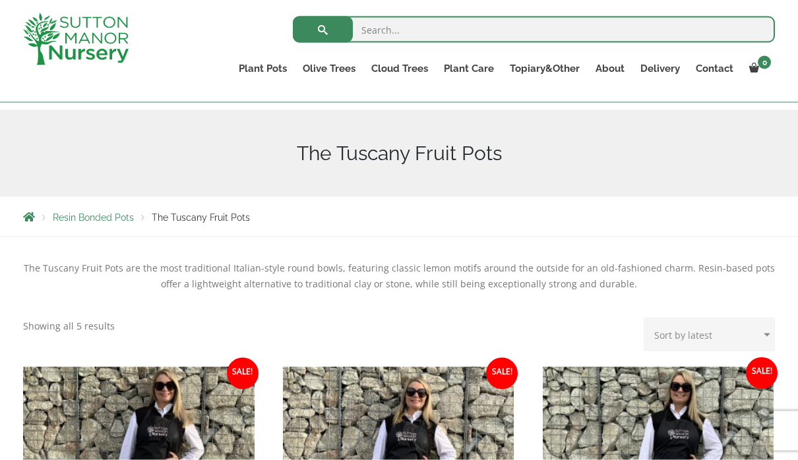
scroll to position [131, 0]
click at [647, 223] on div "Resin Bonded Pots The Tuscany Fruit Pots" at bounding box center [398, 216] width 771 height 40
